Goal: Task Accomplishment & Management: Manage account settings

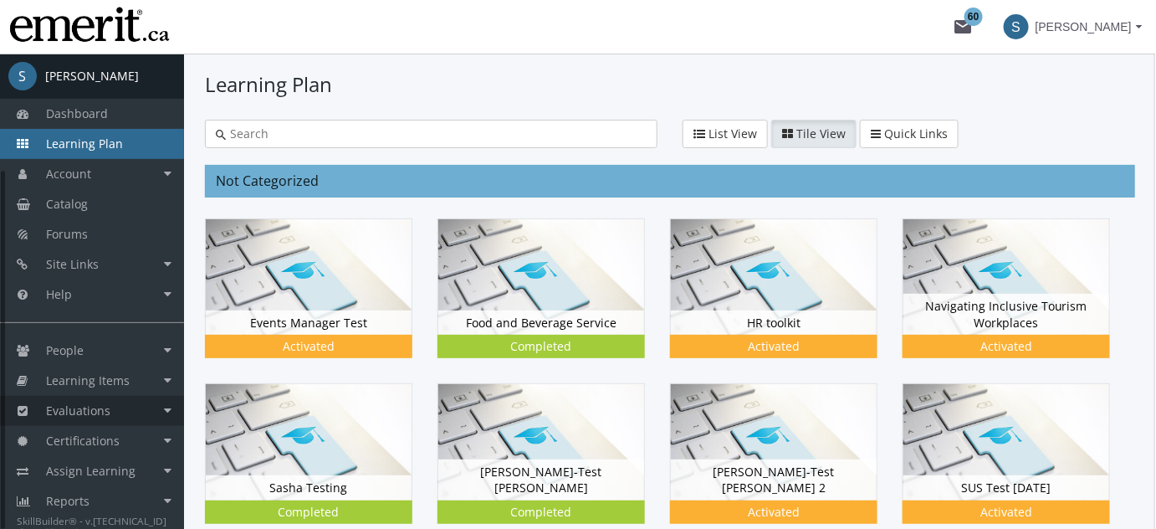
scroll to position [154, 0]
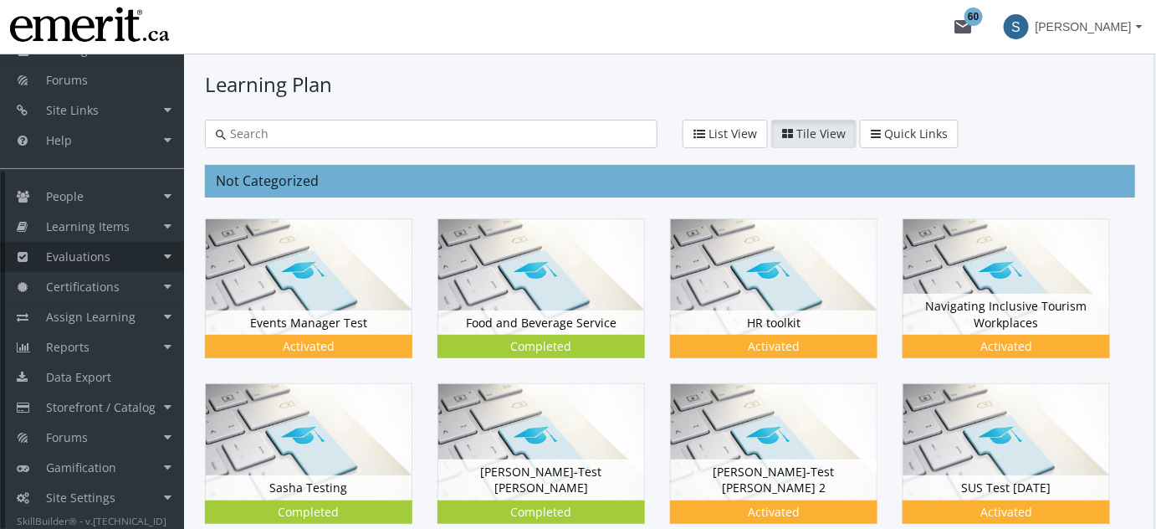
click at [116, 253] on link "Evaluations" at bounding box center [92, 257] width 184 height 30
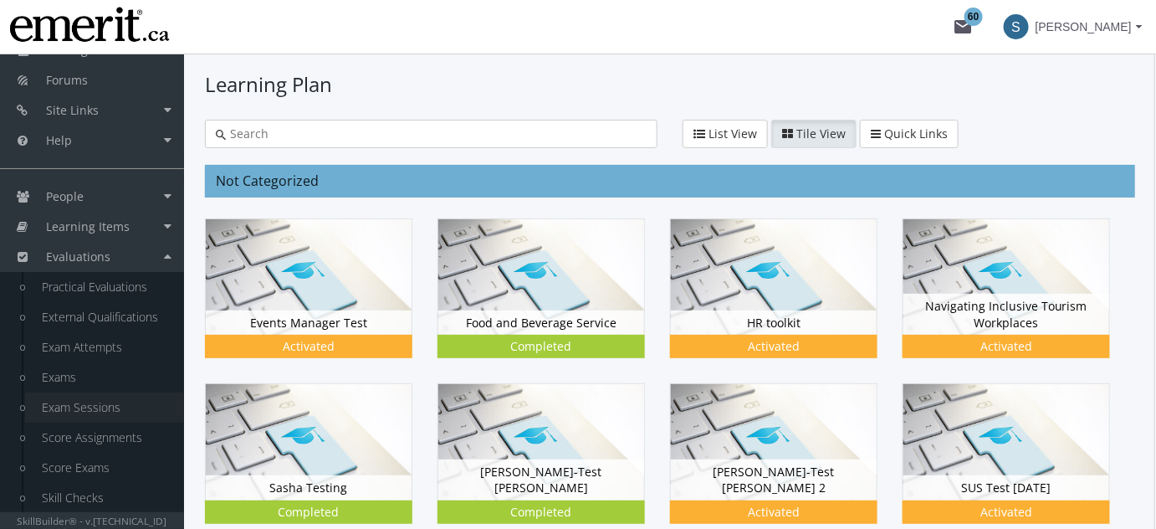
click at [109, 401] on link "Exam Sessions" at bounding box center [104, 407] width 159 height 30
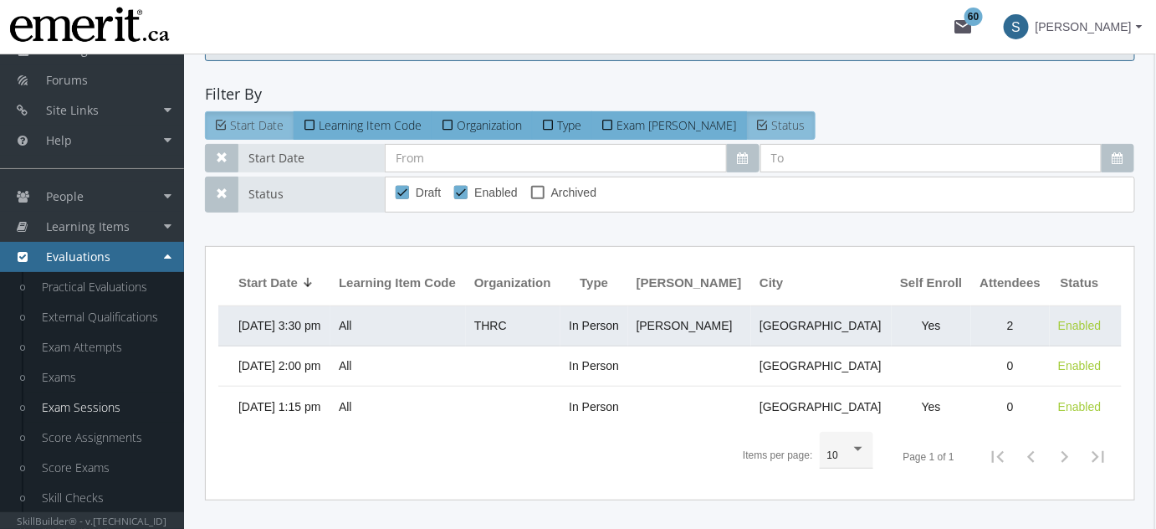
scroll to position [101, 0]
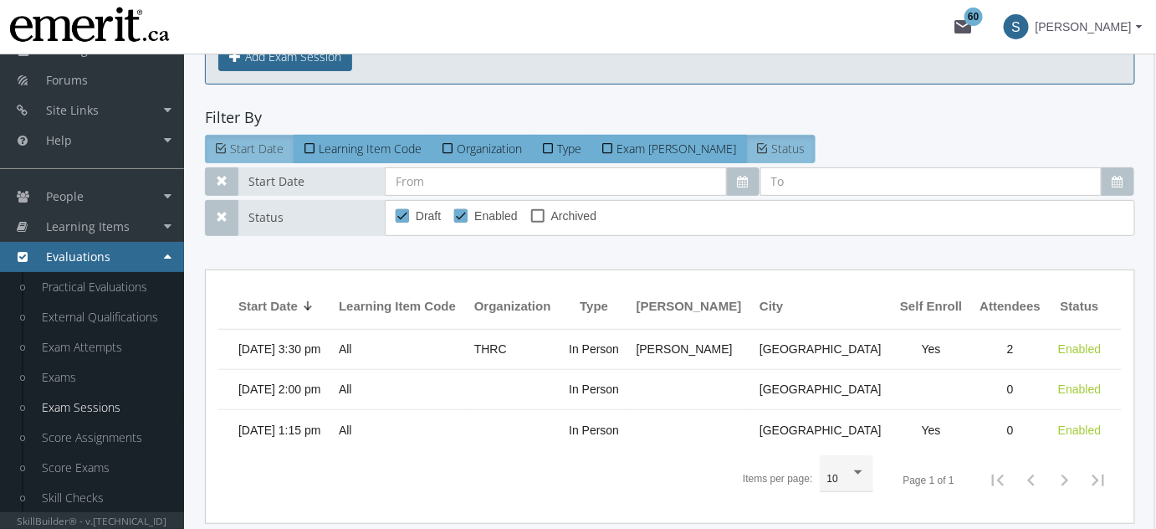
click at [466, 360] on td "All" at bounding box center [399, 350] width 136 height 40
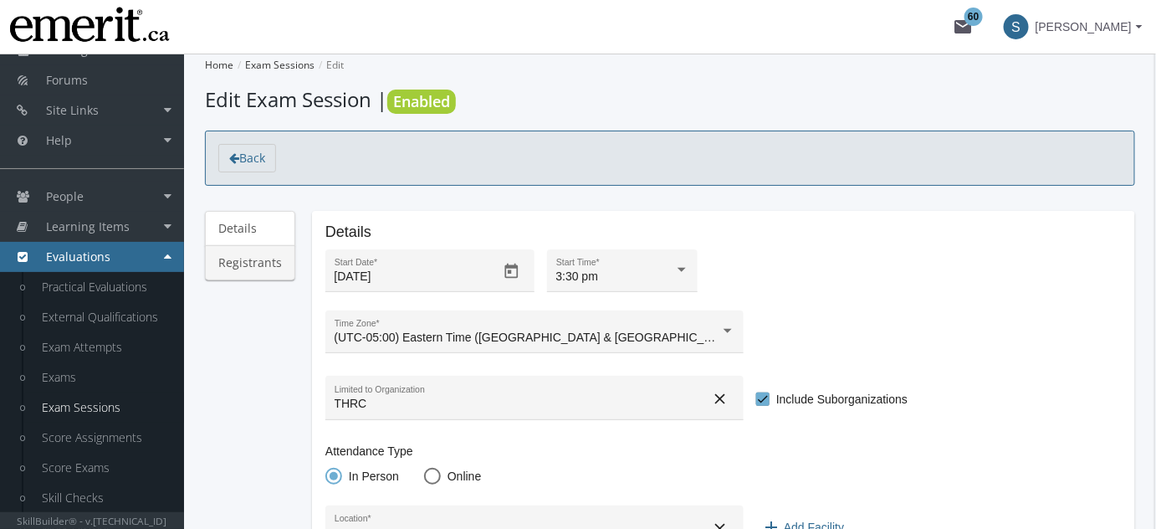
click at [263, 262] on link "Registrants" at bounding box center [250, 262] width 90 height 35
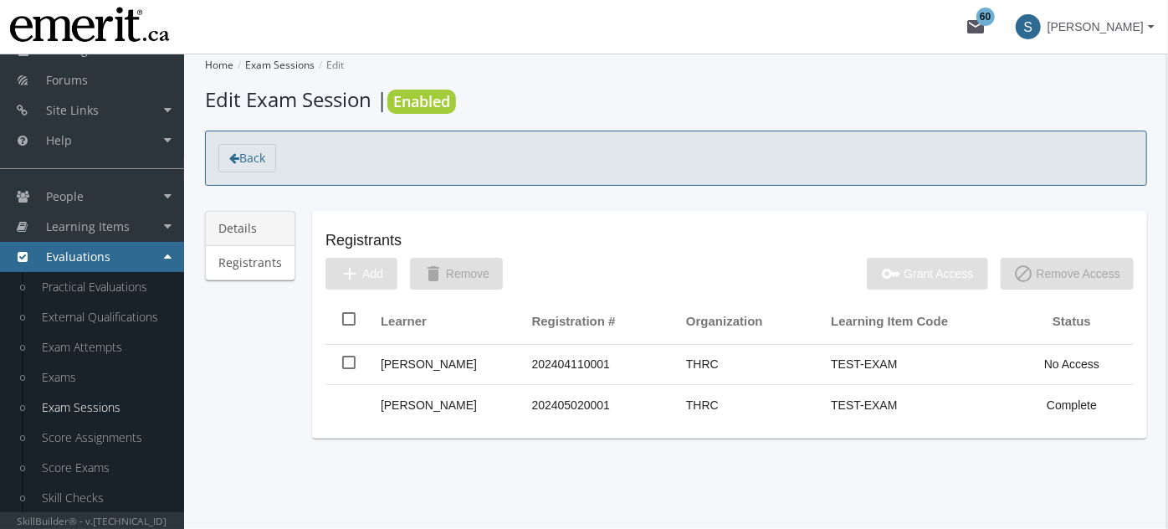
click at [249, 227] on link "Details" at bounding box center [250, 228] width 90 height 35
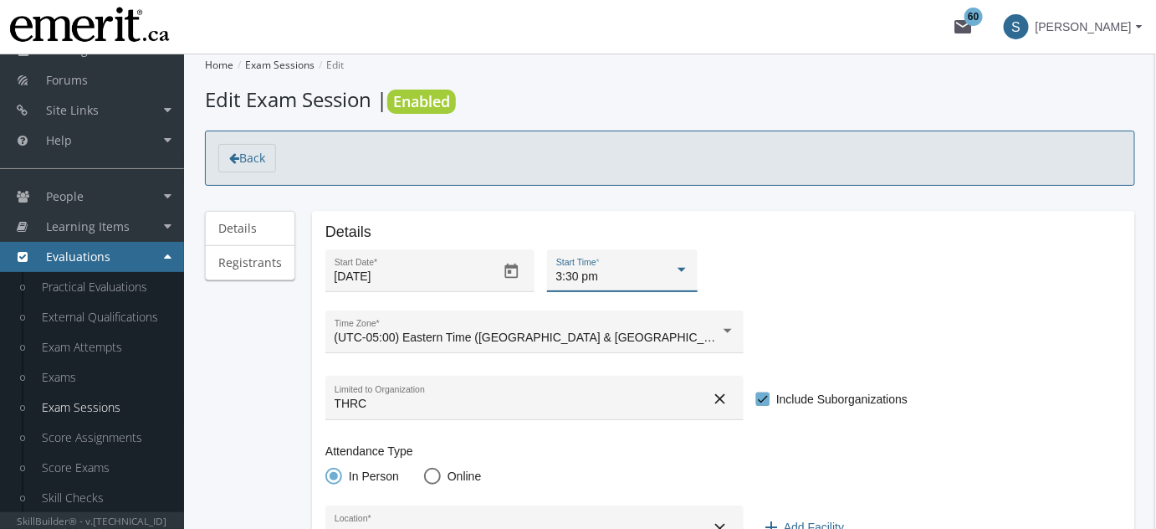
click at [683, 273] on div at bounding box center [681, 270] width 15 height 13
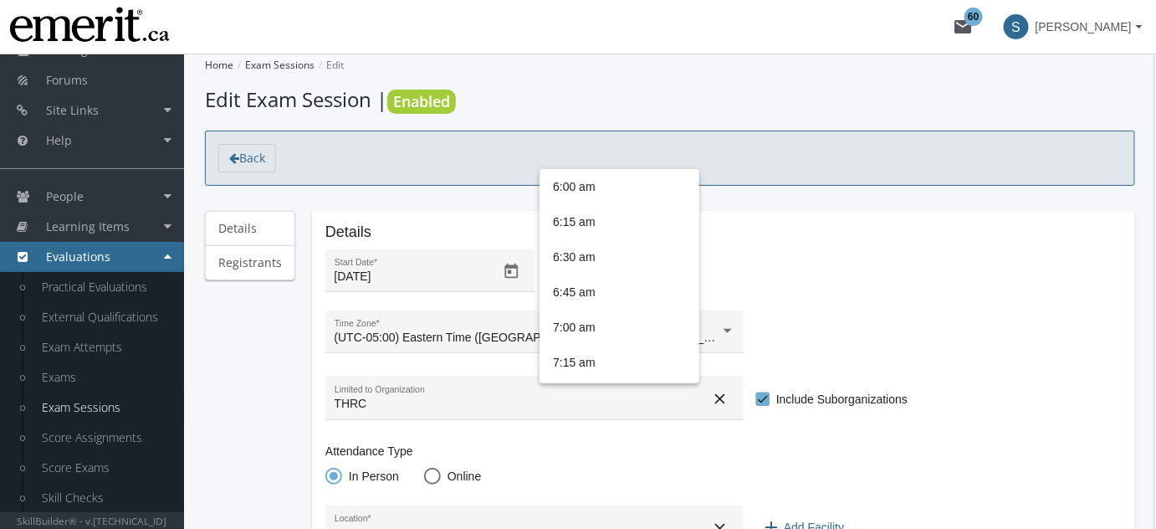
scroll to position [1245, 0]
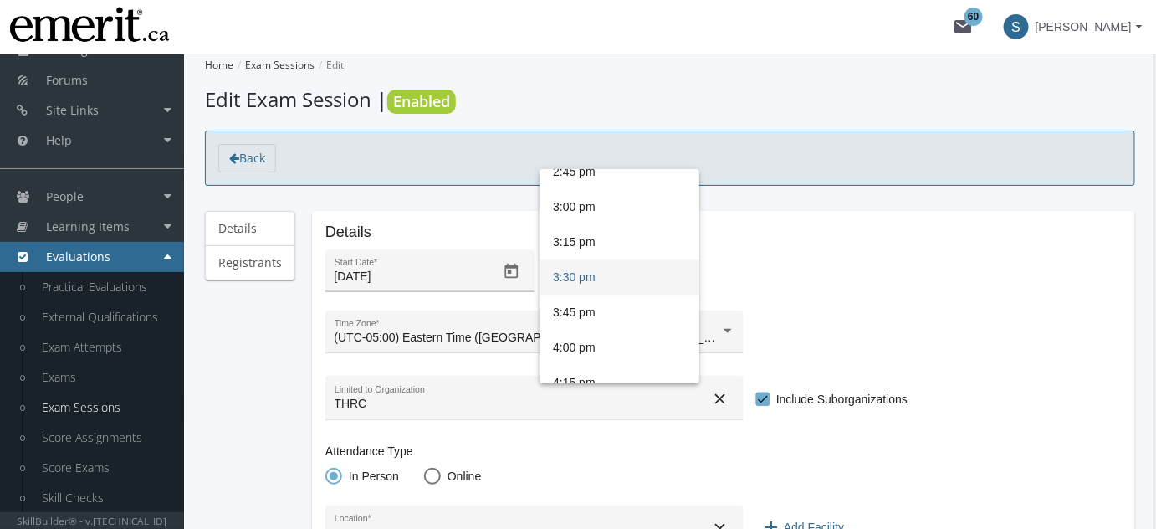
click at [518, 267] on div at bounding box center [578, 264] width 1156 height 529
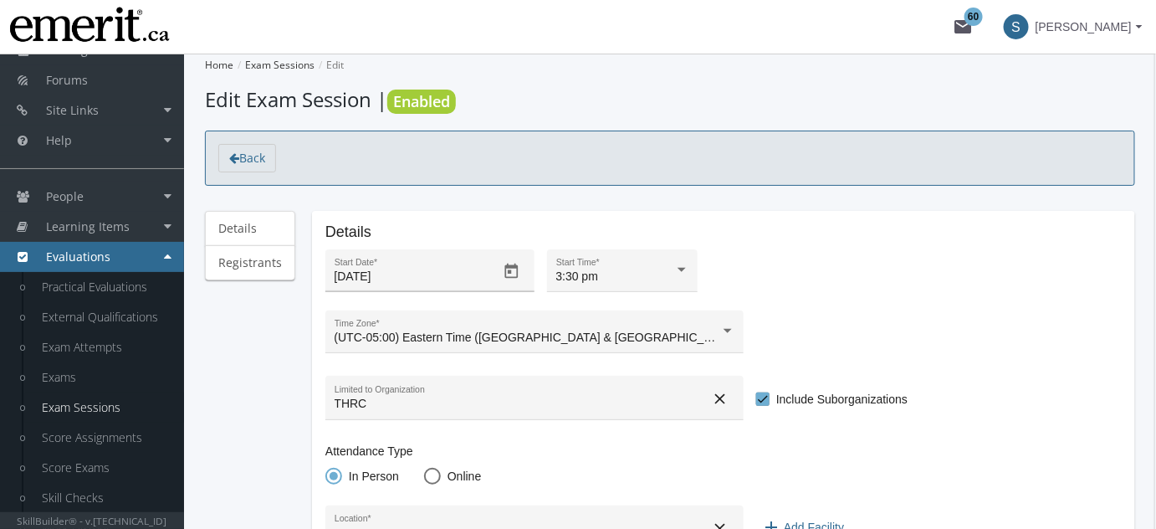
click at [511, 269] on icon "Open calendar" at bounding box center [512, 272] width 18 height 18
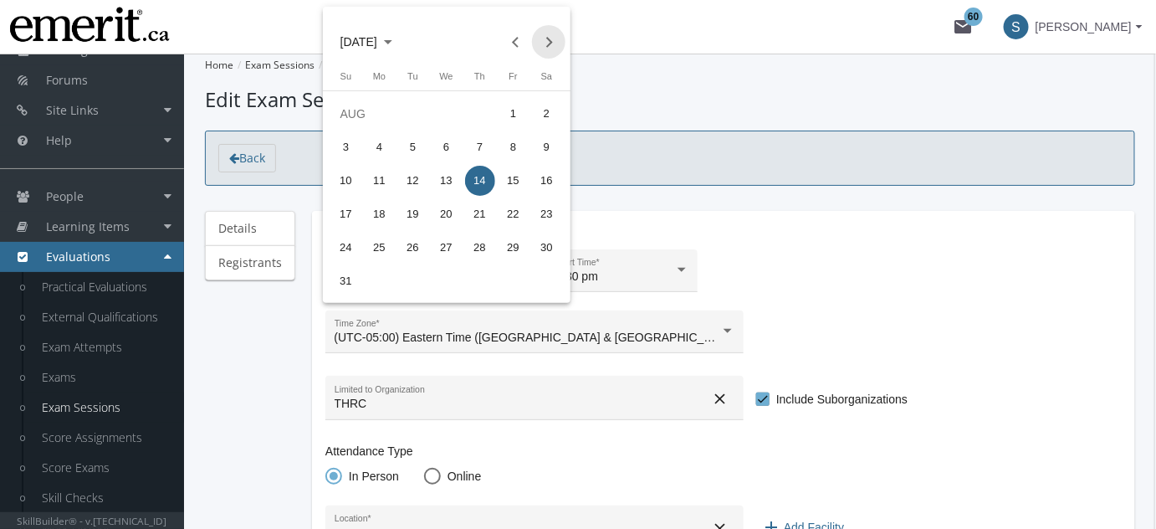
click at [557, 36] on button "Next month" at bounding box center [548, 41] width 33 height 33
click at [385, 212] on div "15" at bounding box center [380, 214] width 30 height 30
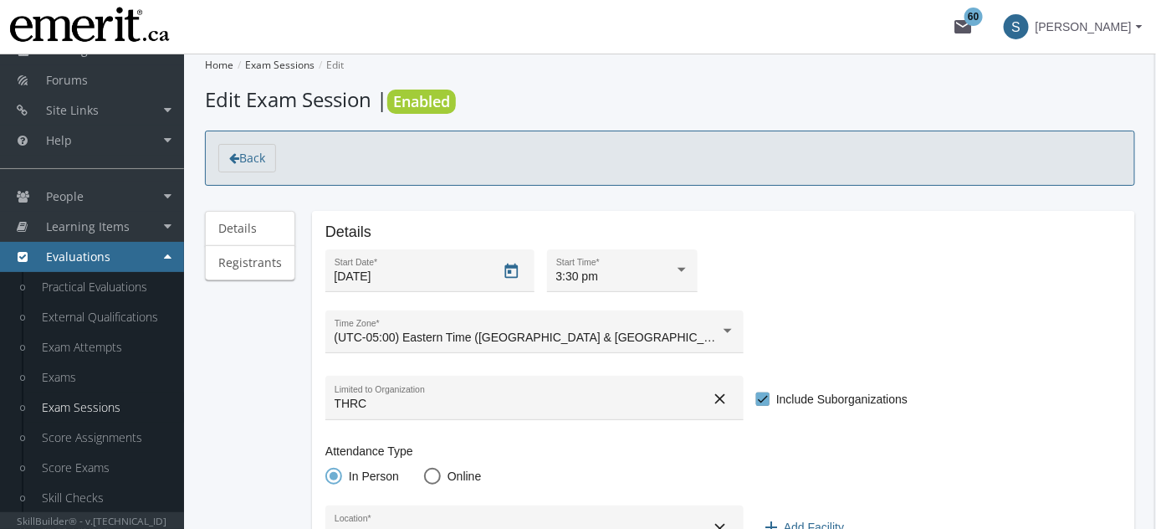
type input "[DATE]"
click at [671, 273] on div "3:30 pm" at bounding box center [615, 276] width 118 height 13
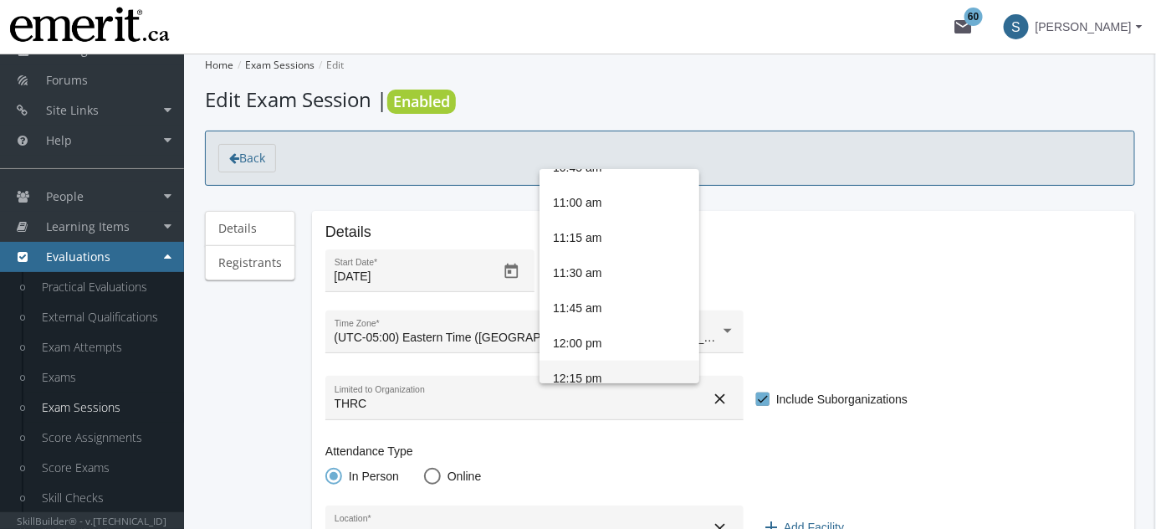
click at [618, 361] on span "12:15 pm" at bounding box center [619, 378] width 133 height 35
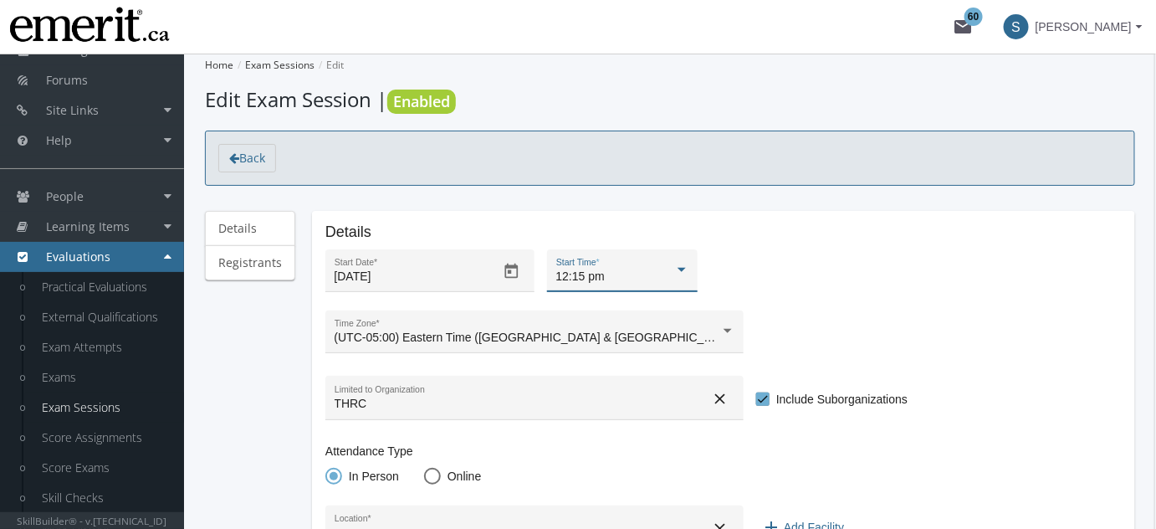
scroll to position [50, 0]
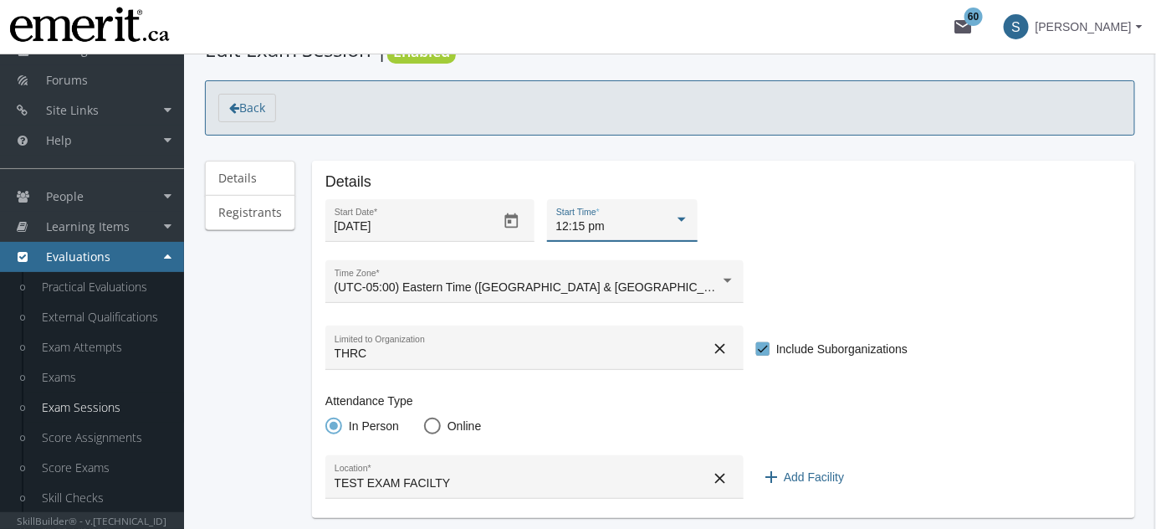
click at [680, 223] on div at bounding box center [681, 219] width 15 height 13
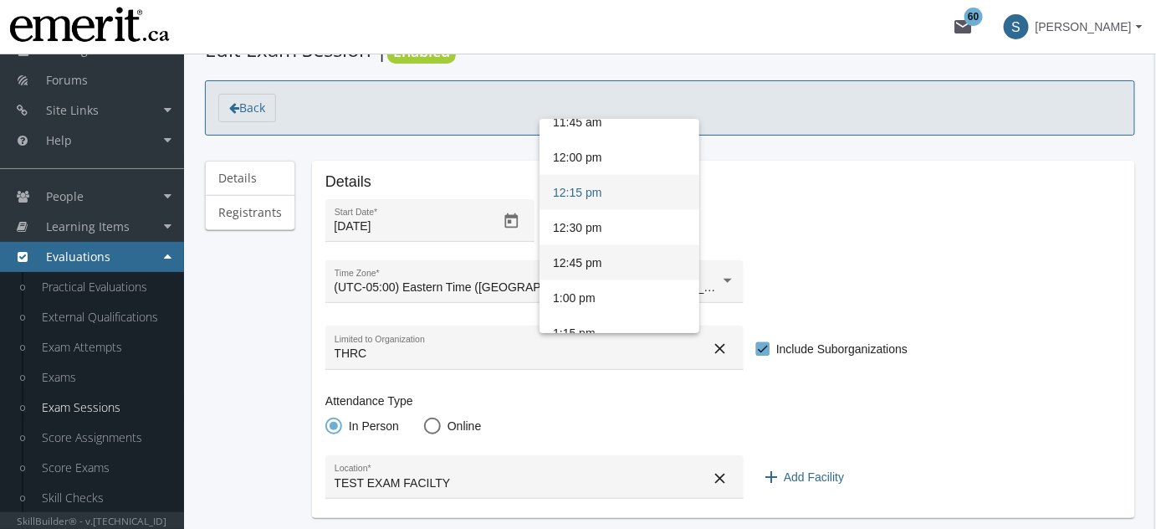
scroll to position [839, 0]
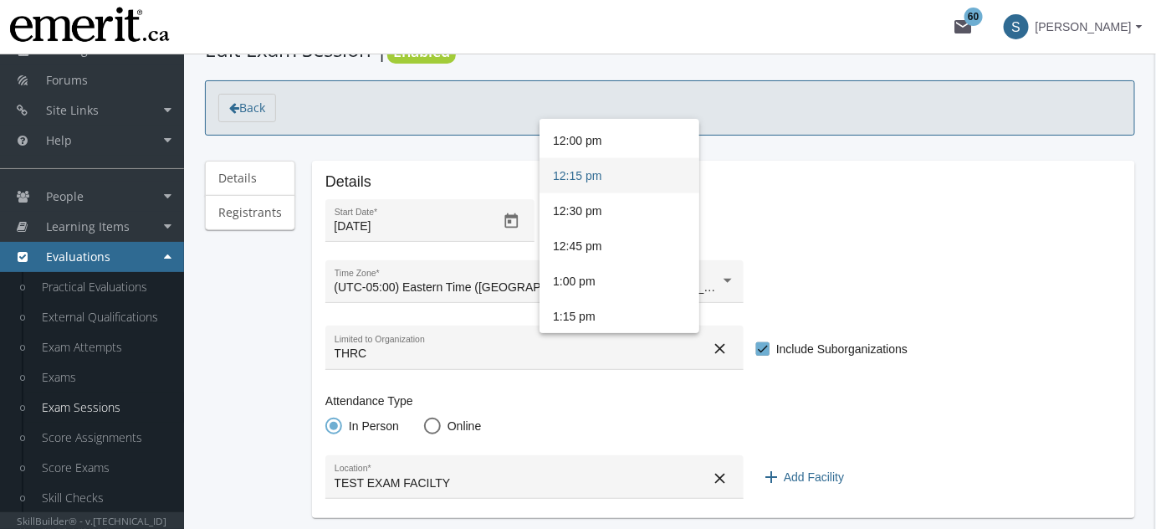
click at [807, 189] on div at bounding box center [578, 264] width 1156 height 529
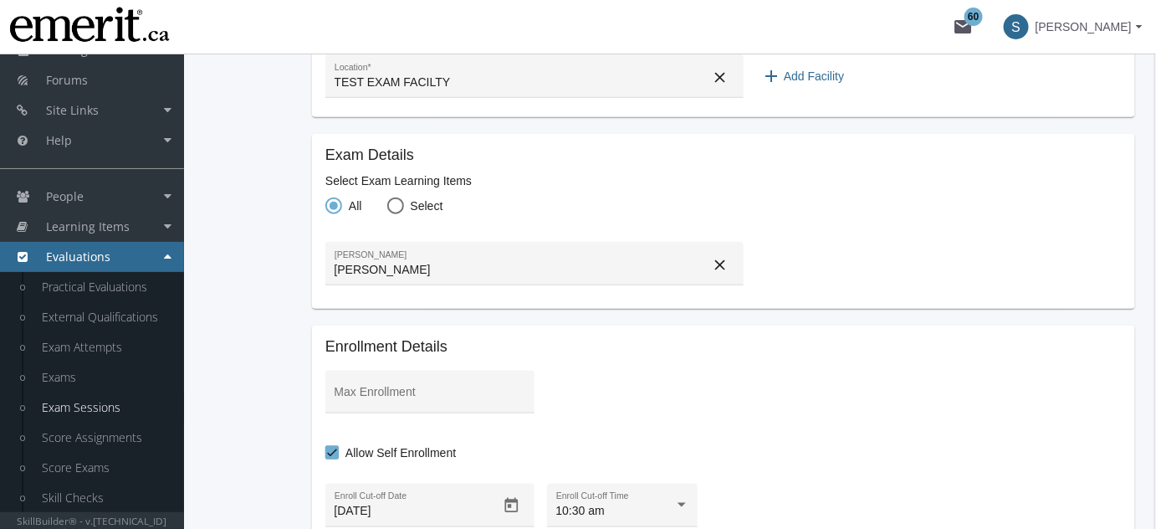
scroll to position [761, 0]
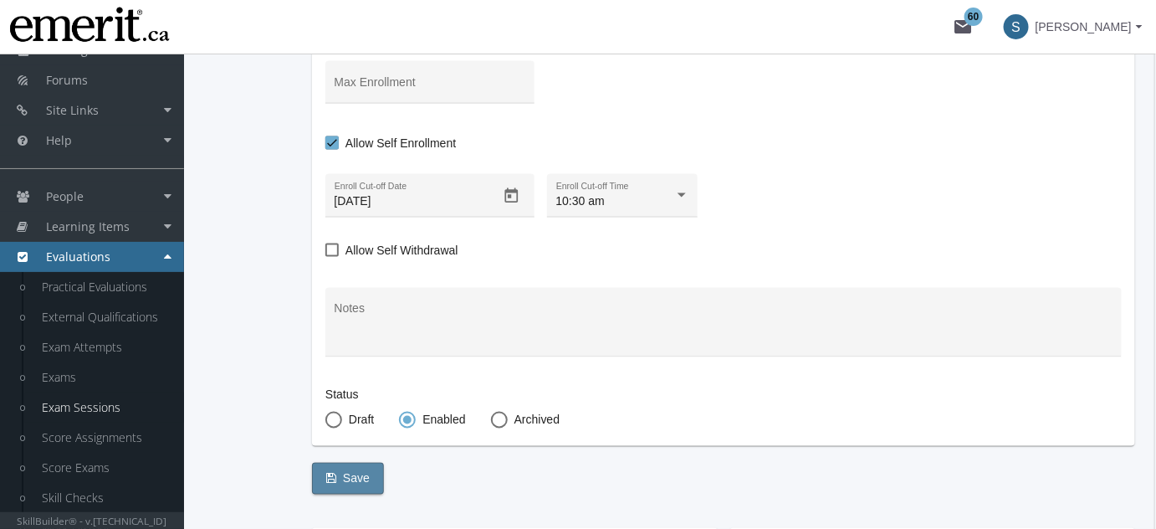
click at [366, 492] on button "Save" at bounding box center [348, 479] width 72 height 32
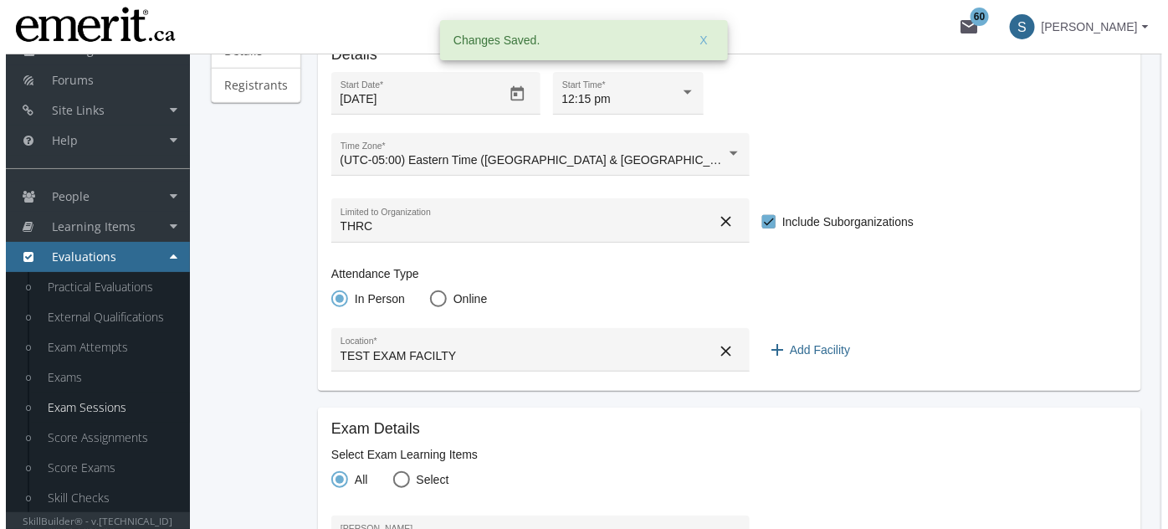
scroll to position [0, 0]
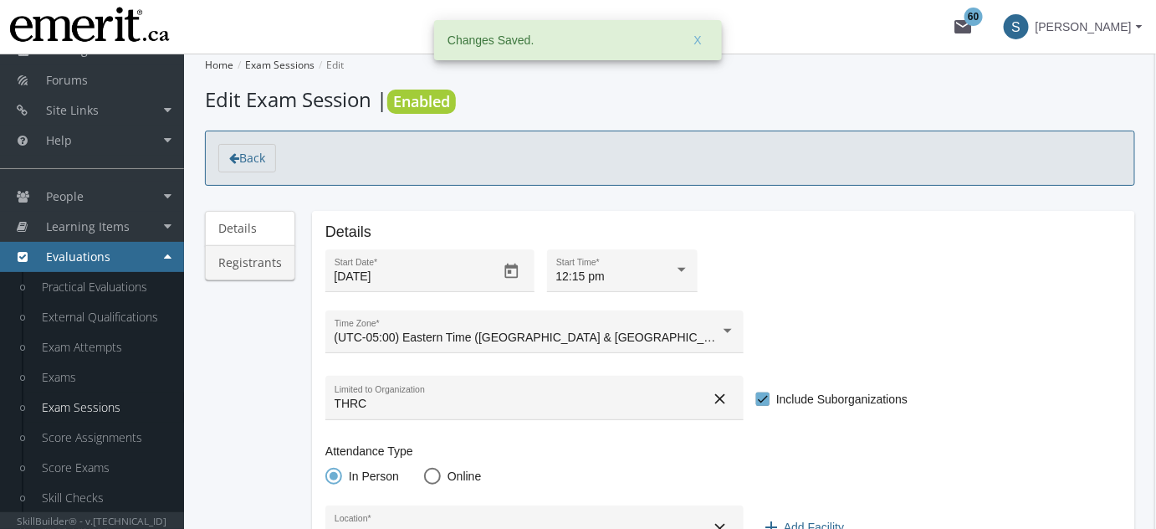
click at [240, 268] on link "Registrants" at bounding box center [250, 262] width 90 height 35
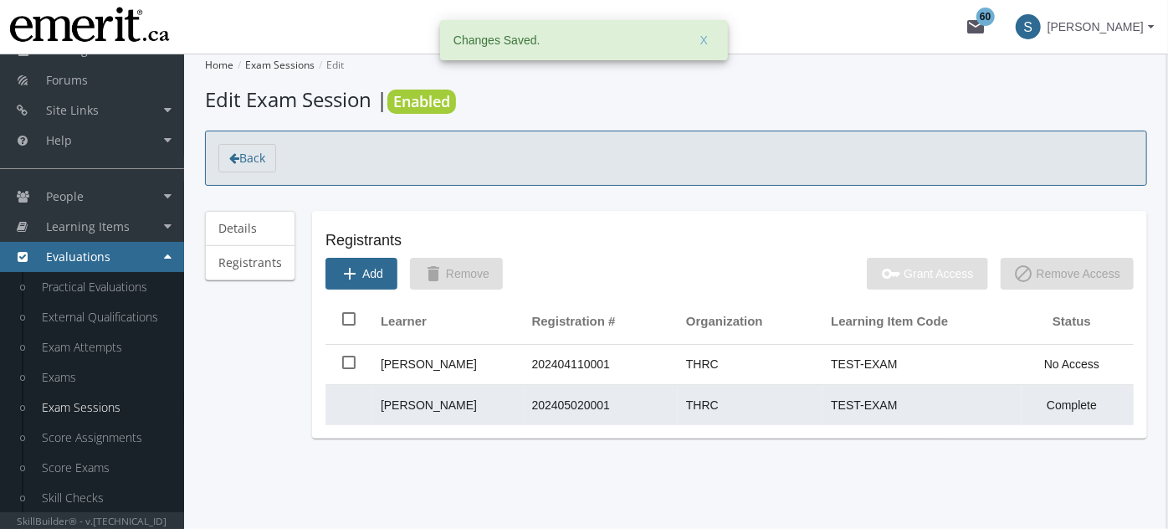
click at [386, 403] on span "[PERSON_NAME]" at bounding box center [429, 404] width 96 height 13
click at [352, 405] on td at bounding box center [349, 405] width 47 height 40
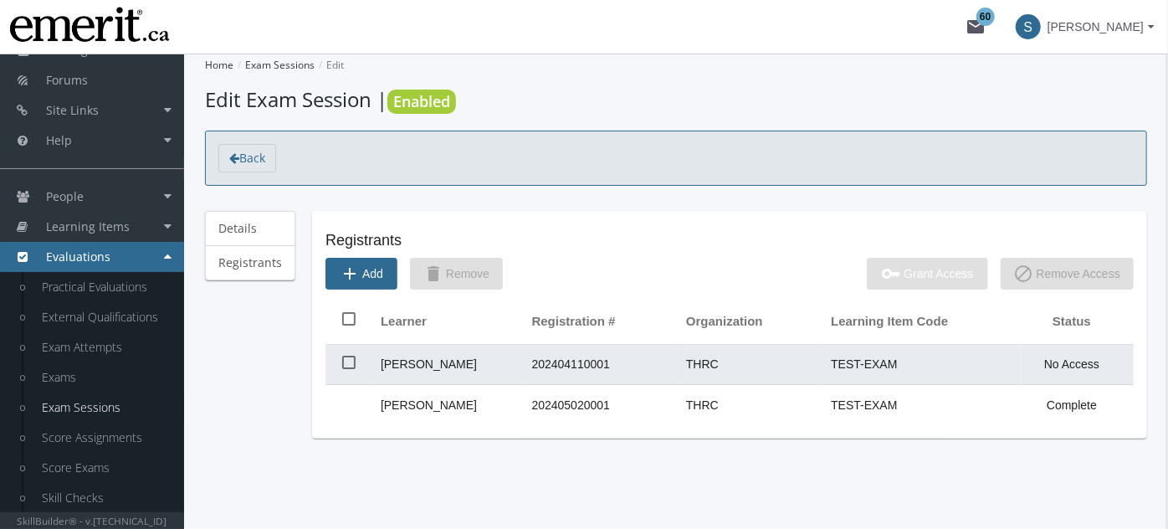
click at [348, 361] on span at bounding box center [348, 362] width 13 height 13
click at [343, 368] on input "checkbox" at bounding box center [342, 368] width 1 height 1
checkbox input "true"
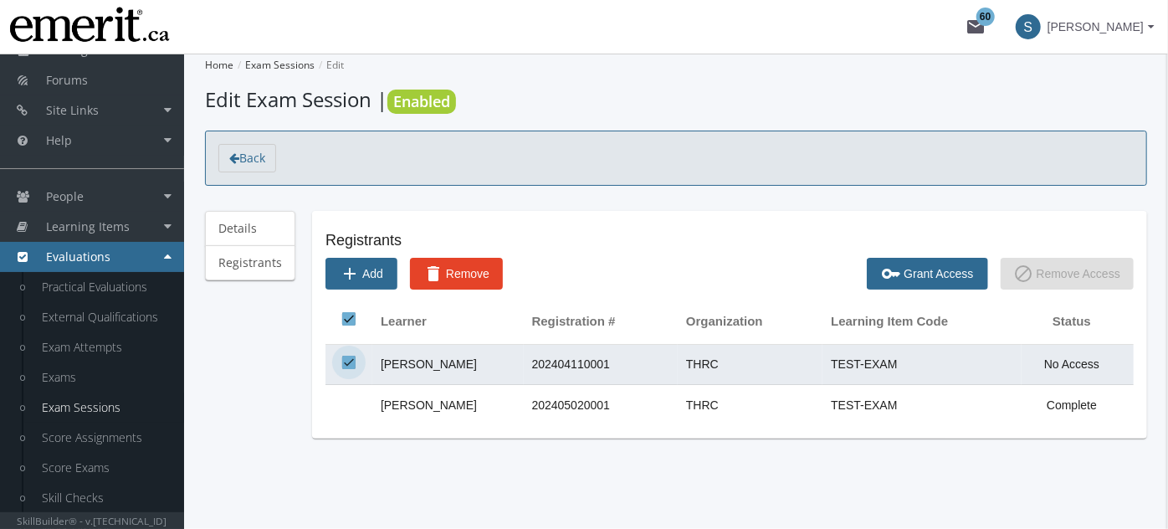
click at [348, 361] on span at bounding box center [348, 362] width 13 height 13
click at [343, 368] on input "checkbox" at bounding box center [342, 368] width 1 height 1
checkbox input "false"
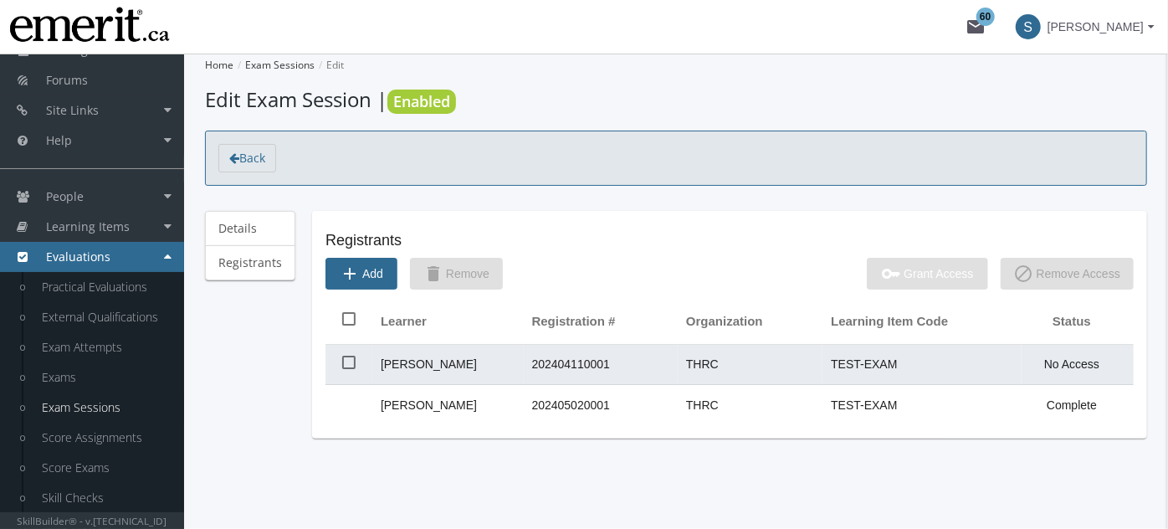
click at [348, 361] on span at bounding box center [348, 362] width 13 height 13
click at [343, 368] on input "checkbox" at bounding box center [342, 368] width 1 height 1
checkbox input "true"
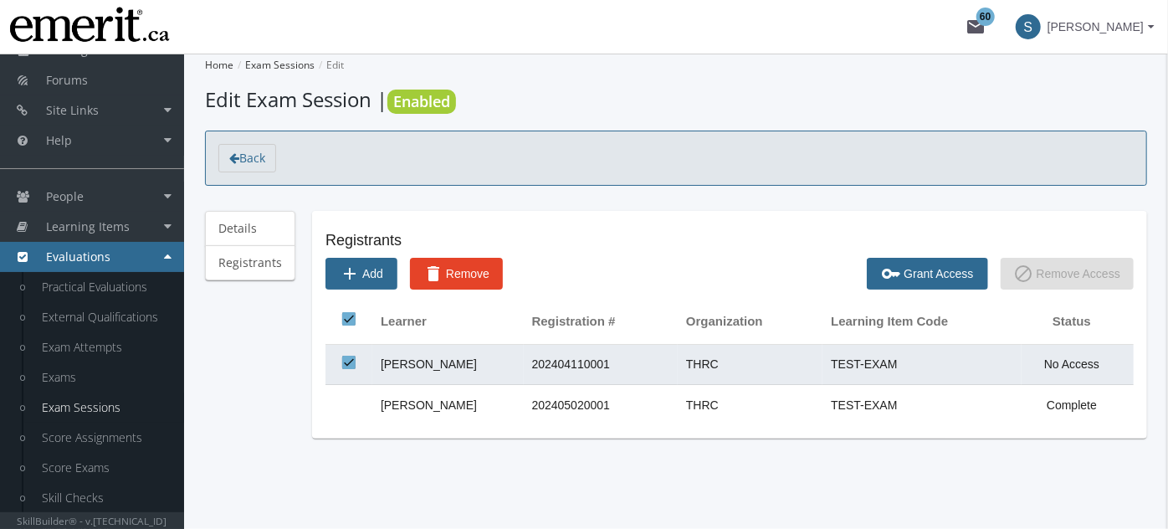
click at [343, 360] on span at bounding box center [348, 362] width 13 height 13
click at [343, 368] on input "checkbox" at bounding box center [342, 368] width 1 height 1
checkbox input "false"
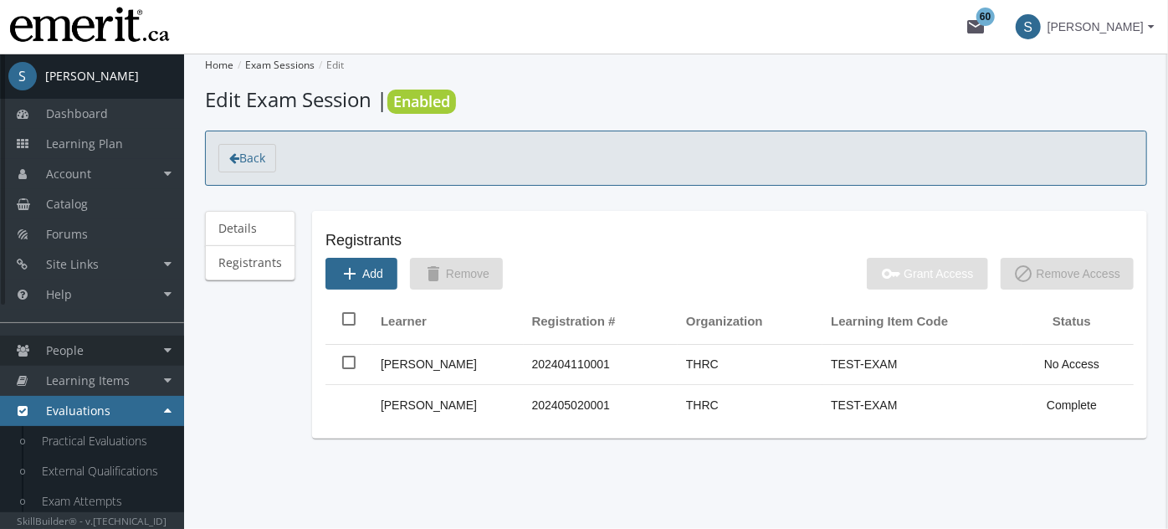
click at [84, 348] on link "People" at bounding box center [92, 351] width 184 height 30
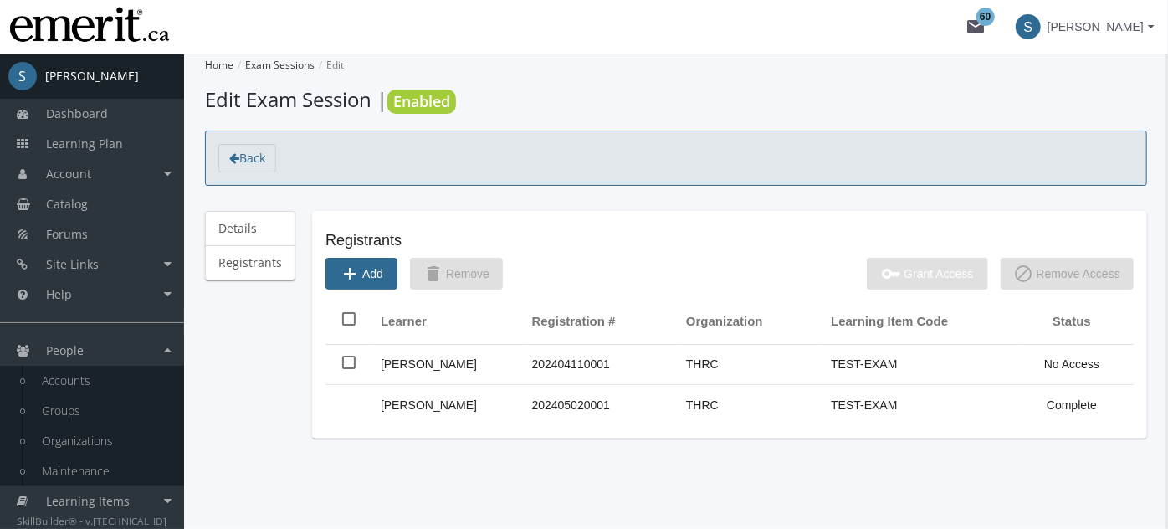
click at [1095, 35] on span "[PERSON_NAME]" at bounding box center [1096, 27] width 96 height 30
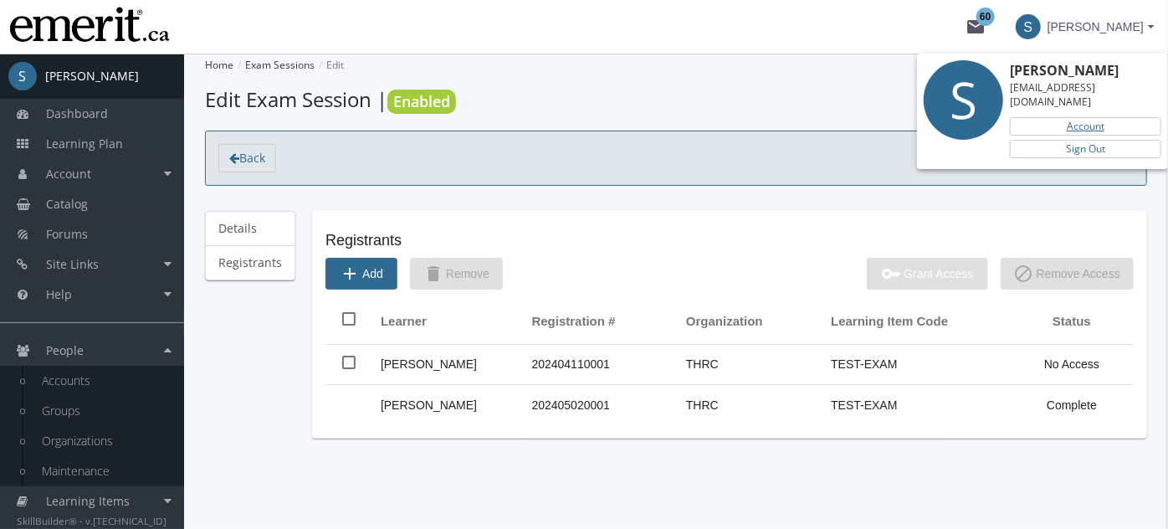
click at [1084, 117] on link "Account" at bounding box center [1085, 126] width 151 height 18
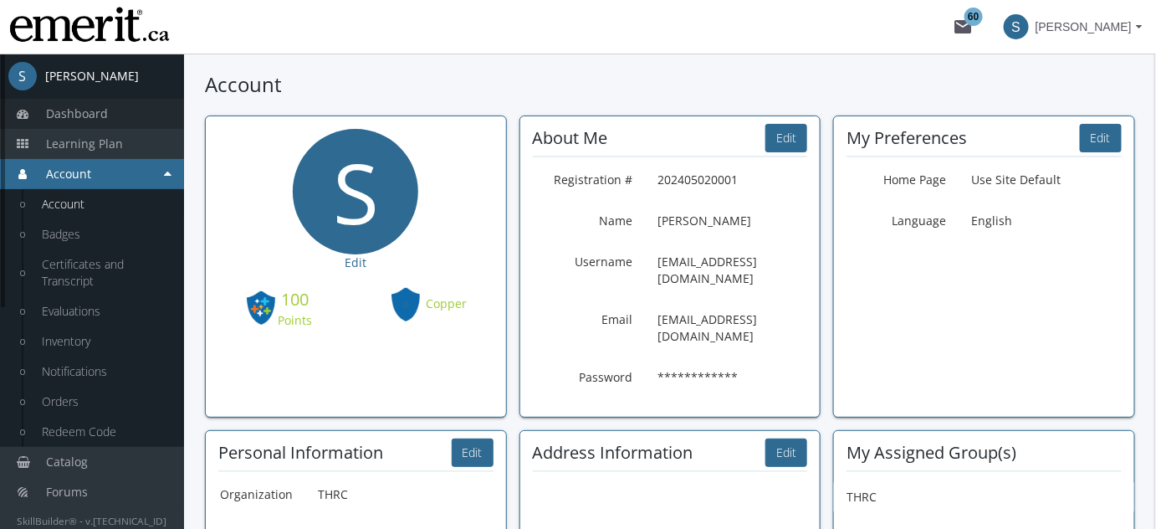
click at [62, 116] on span "Dashboard" at bounding box center [77, 113] width 62 height 16
